Goal: Find specific page/section: Find specific page/section

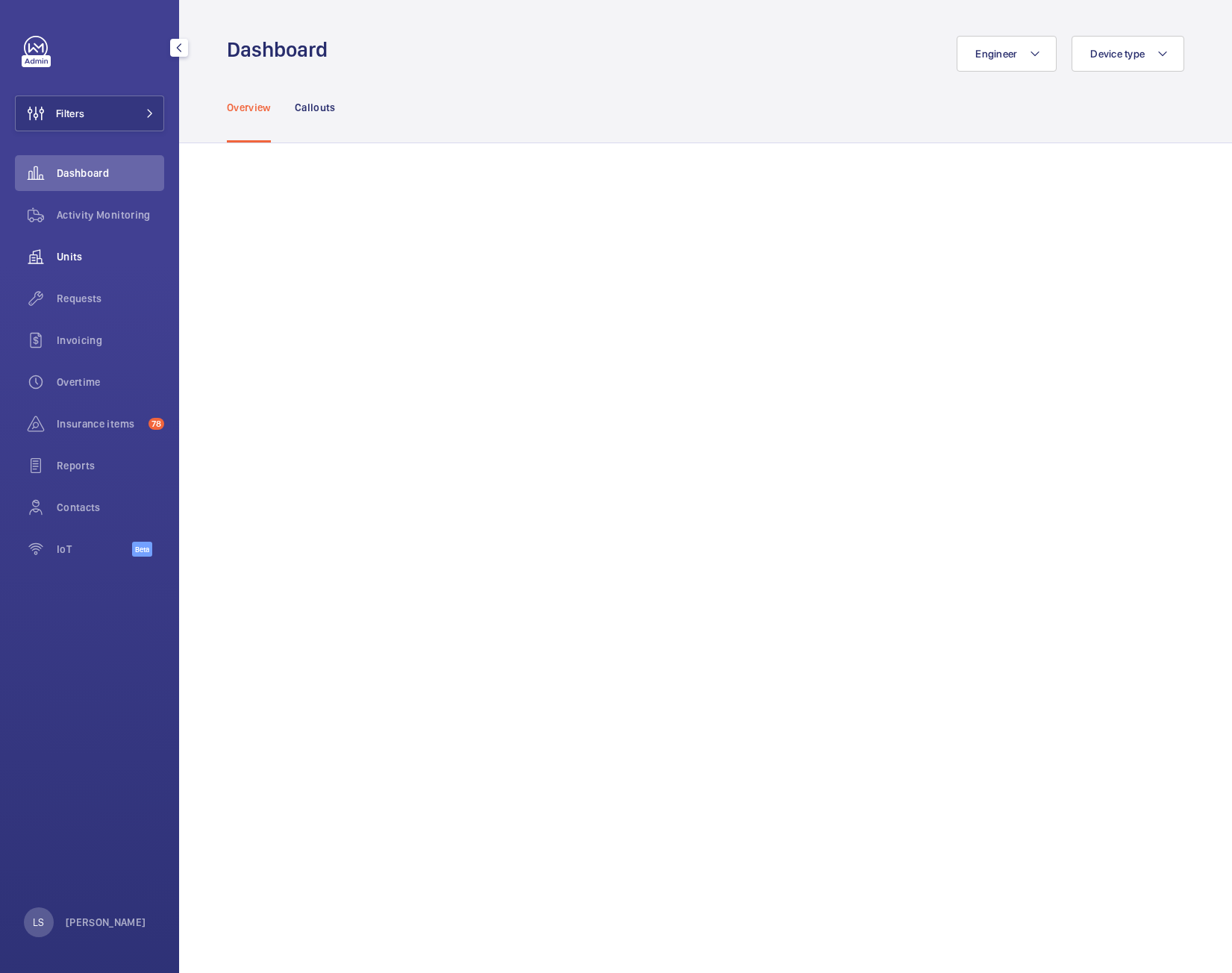
click at [68, 256] on span "Units" at bounding box center [110, 256] width 108 height 15
